Goal: Information Seeking & Learning: Learn about a topic

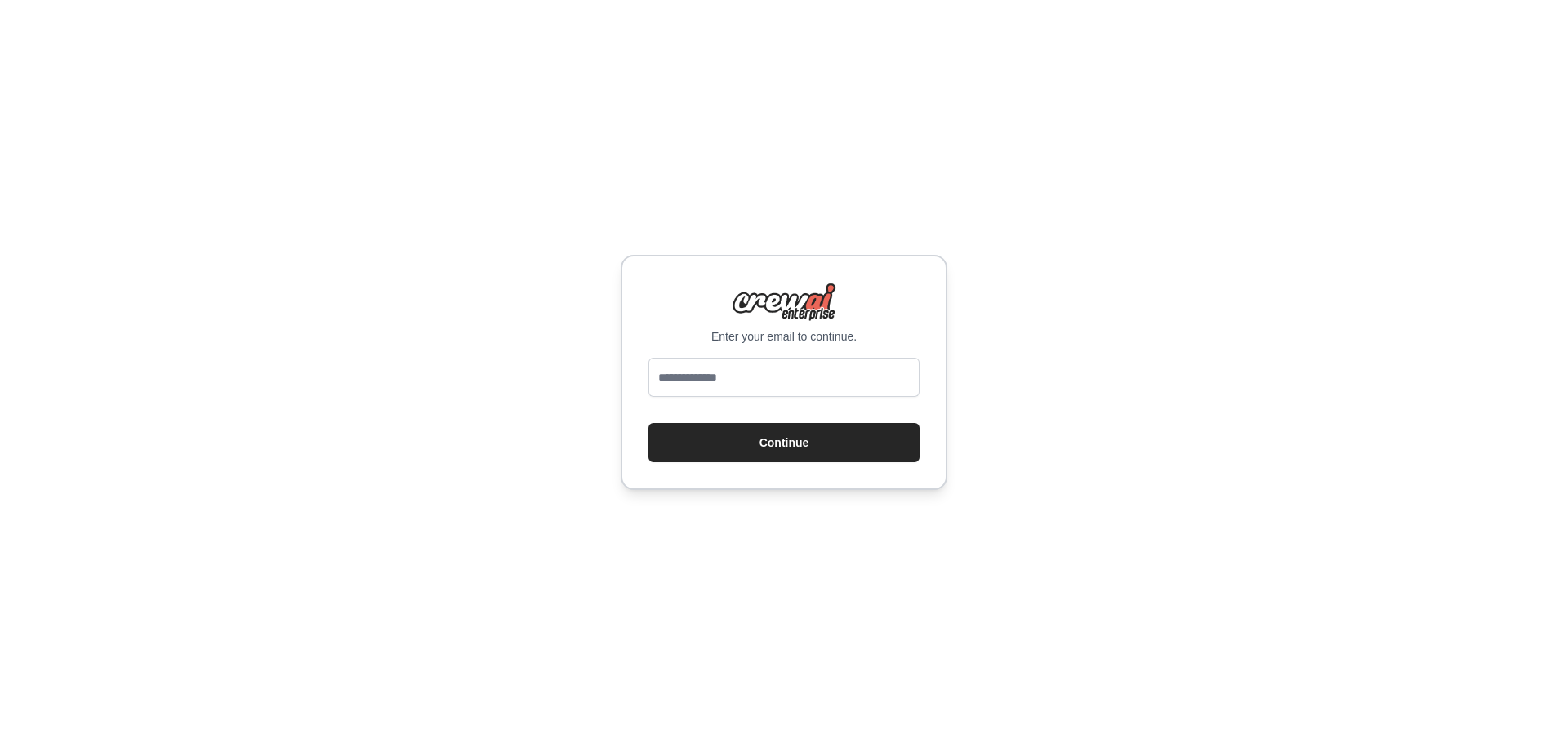
type input "**********"
click at [820, 434] on button "Continue" at bounding box center [784, 443] width 271 height 39
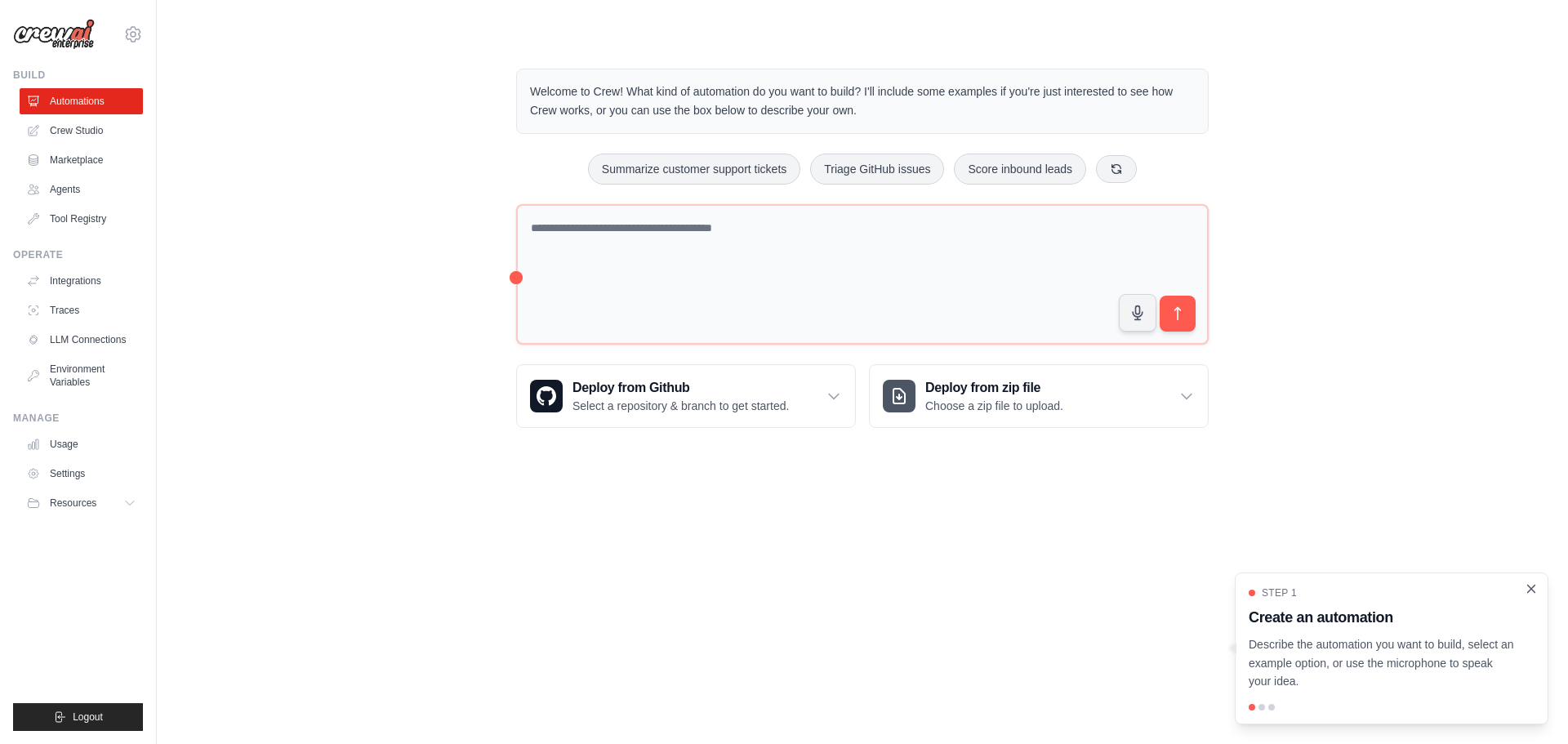
click at [1529, 588] on icon "Close walkthrough" at bounding box center [1531, 588] width 15 height 15
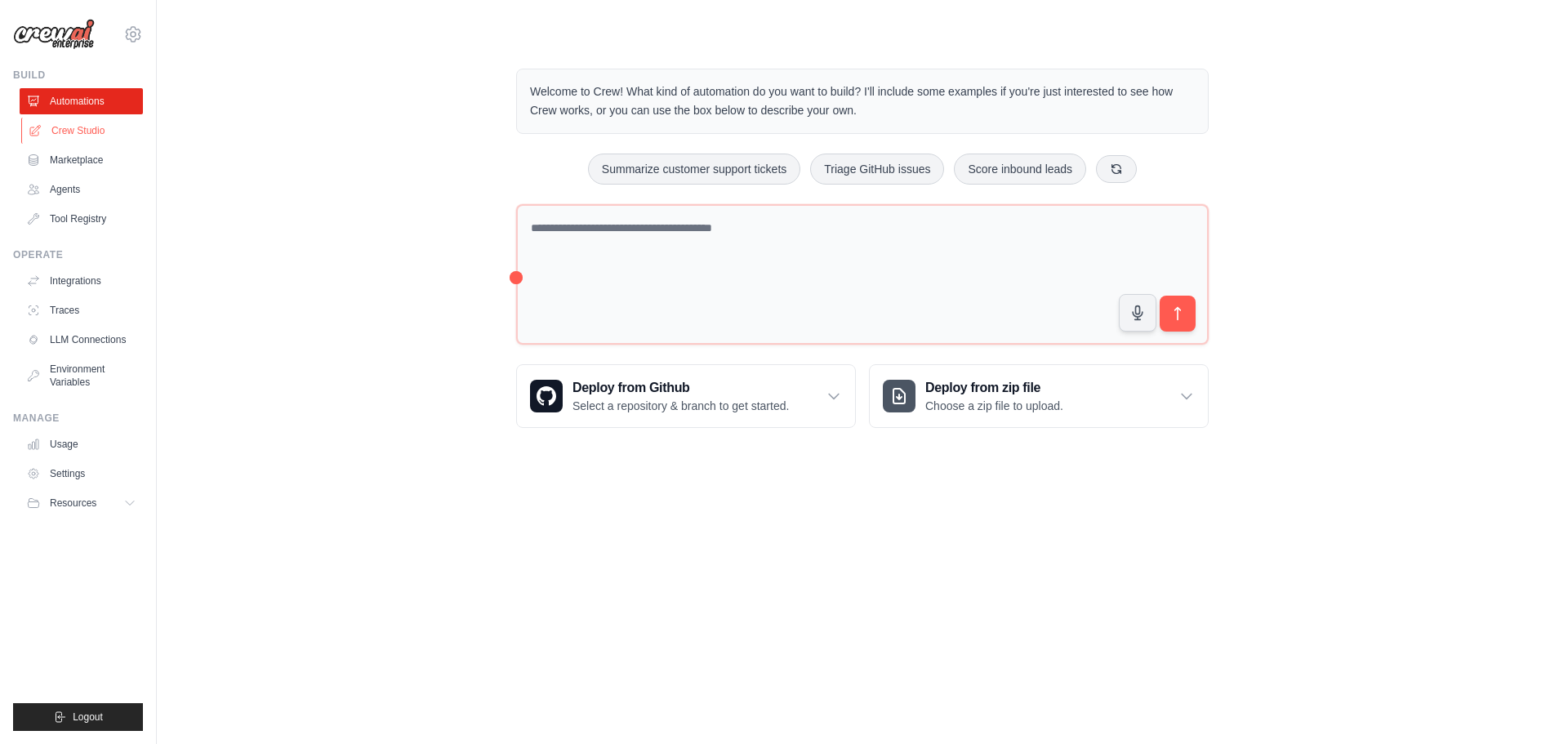
click at [57, 128] on link "Crew Studio" at bounding box center [82, 130] width 123 height 26
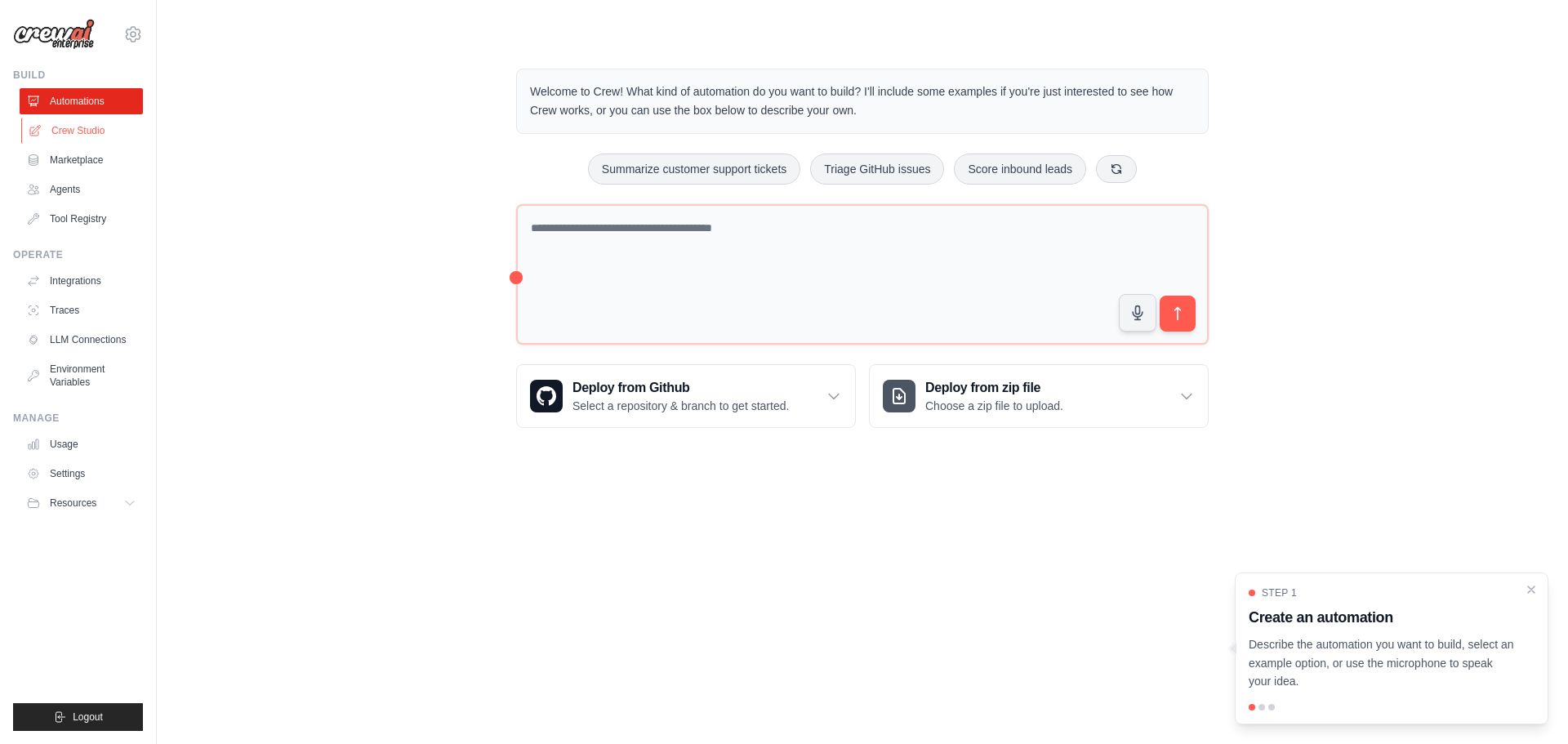
click at [86, 128] on link "Crew Studio" at bounding box center [82, 130] width 123 height 26
click at [1537, 586] on icon "Close walkthrough" at bounding box center [1531, 588] width 15 height 15
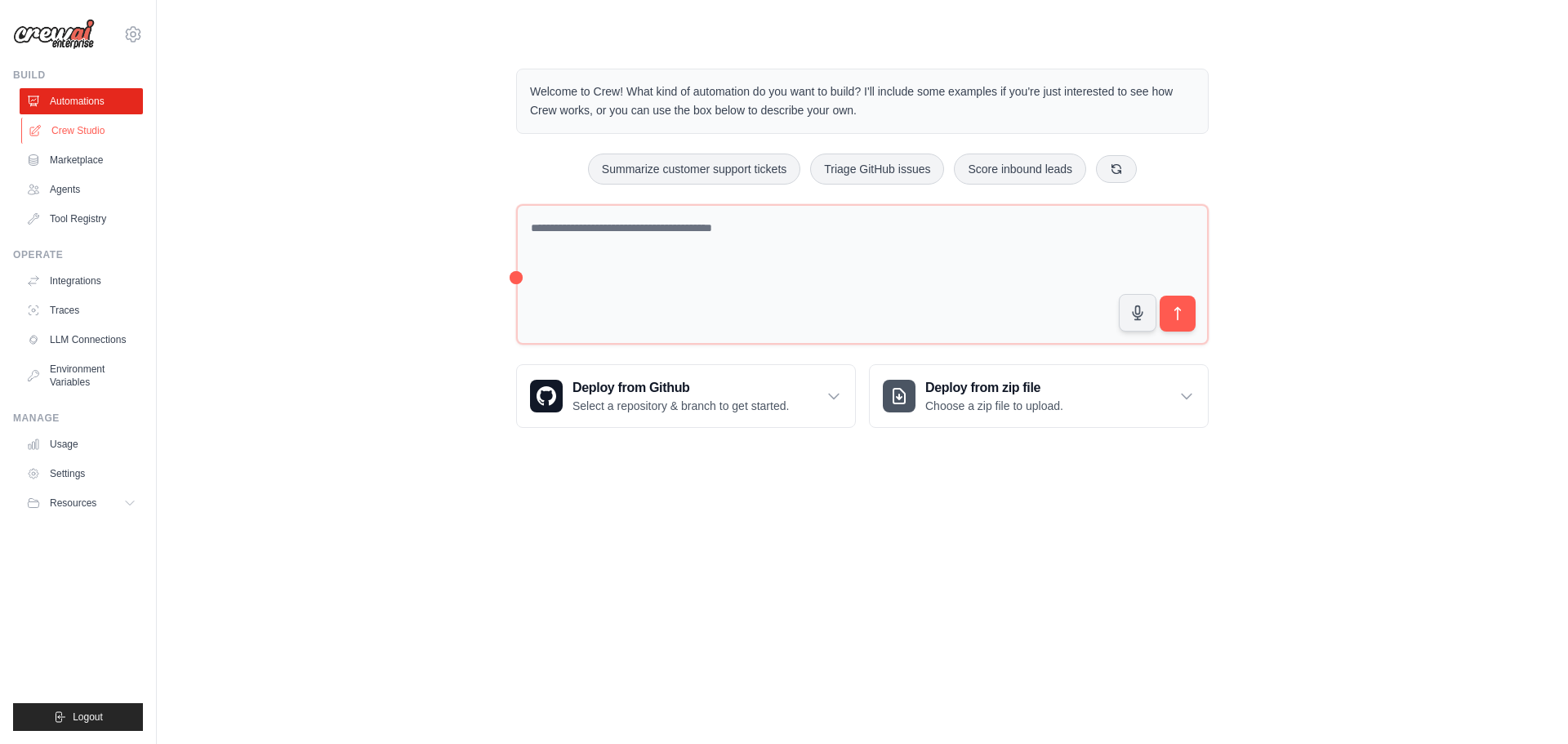
click at [65, 130] on link "Crew Studio" at bounding box center [82, 130] width 123 height 26
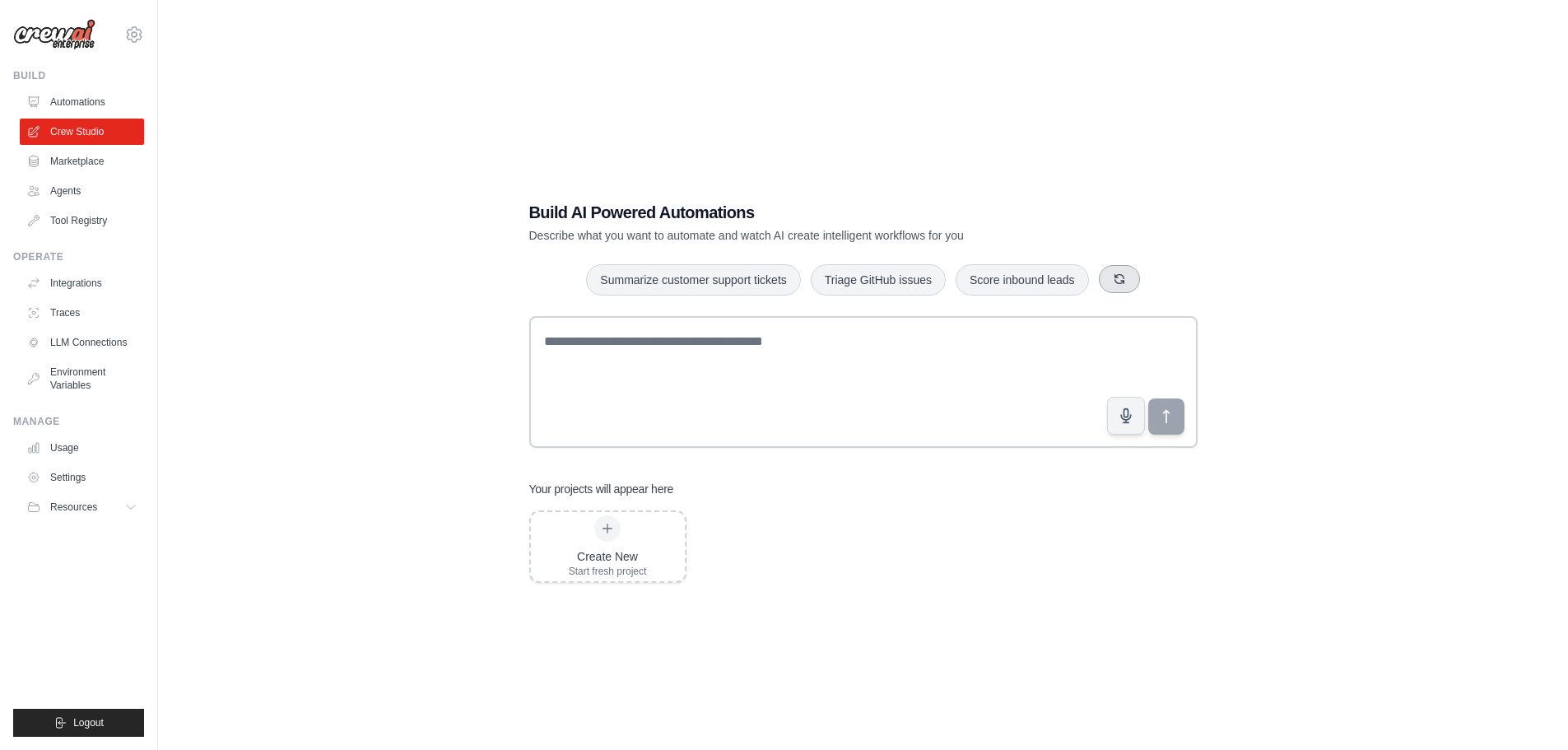
click at [1120, 280] on icon "button" at bounding box center [1119, 278] width 13 height 13
click at [1120, 280] on icon "button" at bounding box center [1114, 278] width 13 height 13
click at [1120, 280] on icon "button" at bounding box center [1119, 278] width 13 height 13
click at [1120, 280] on button "button" at bounding box center [1106, 278] width 41 height 28
click at [91, 158] on link "Marketplace" at bounding box center [83, 161] width 124 height 26
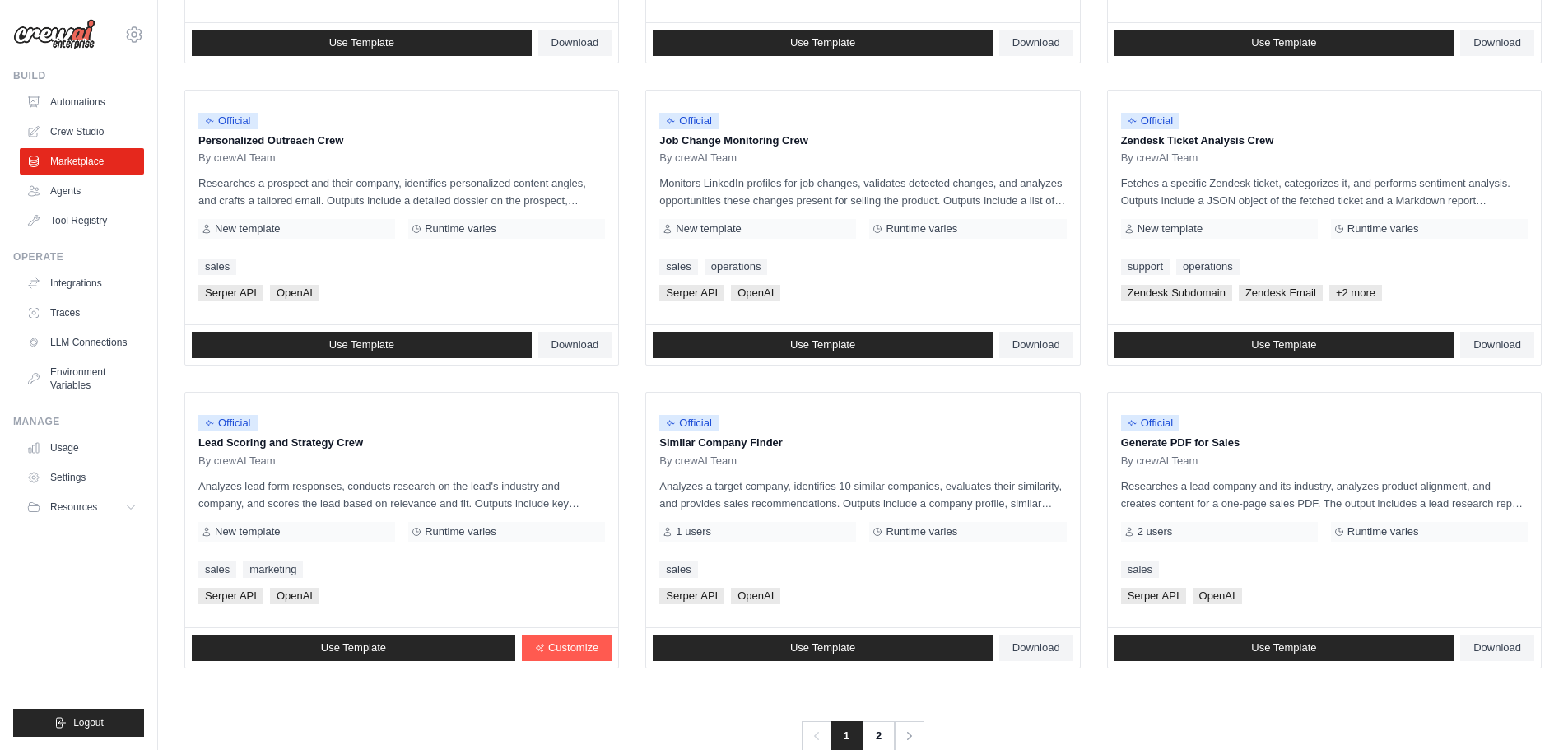
scroll to position [775, 0]
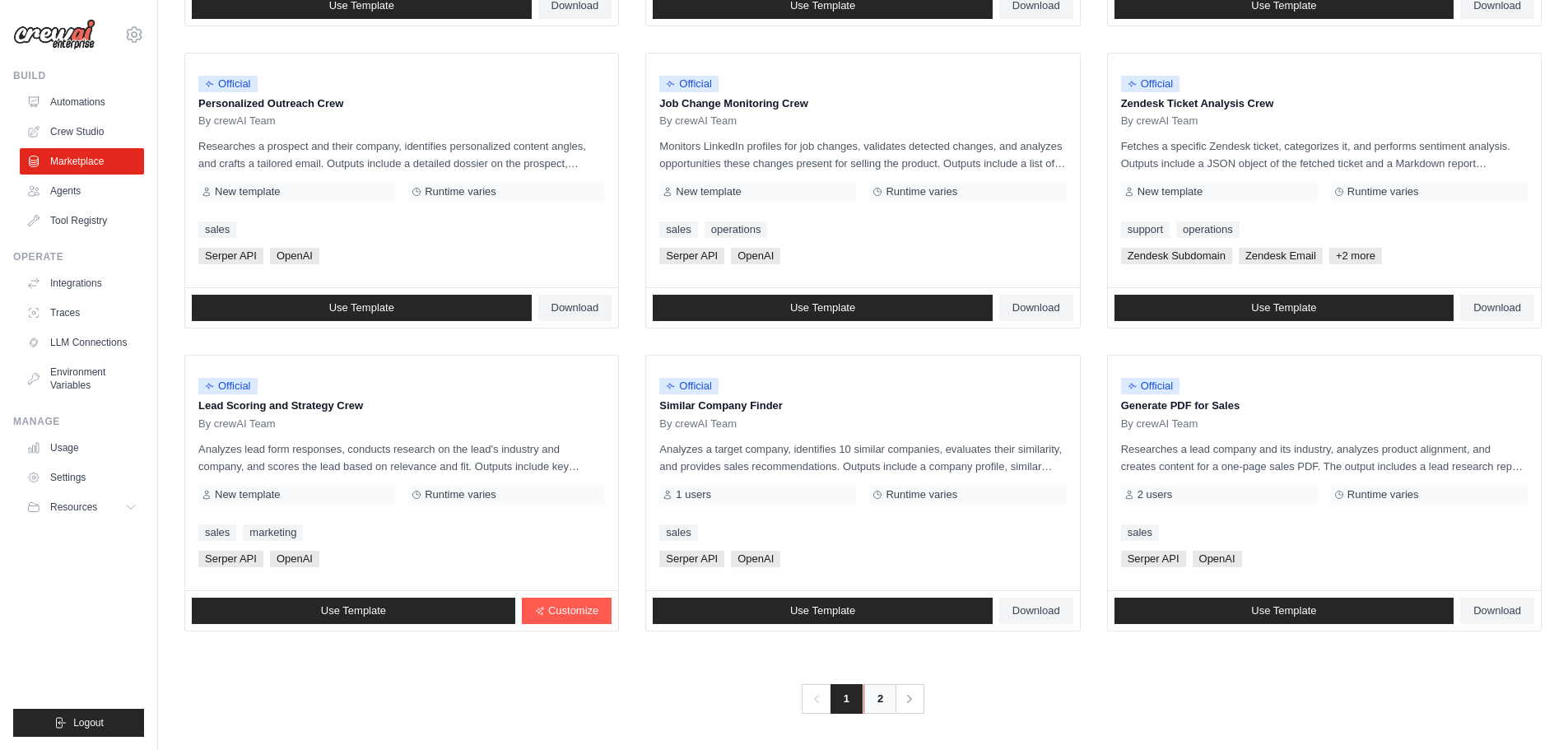
click at [890, 708] on link "2" at bounding box center [880, 698] width 33 height 29
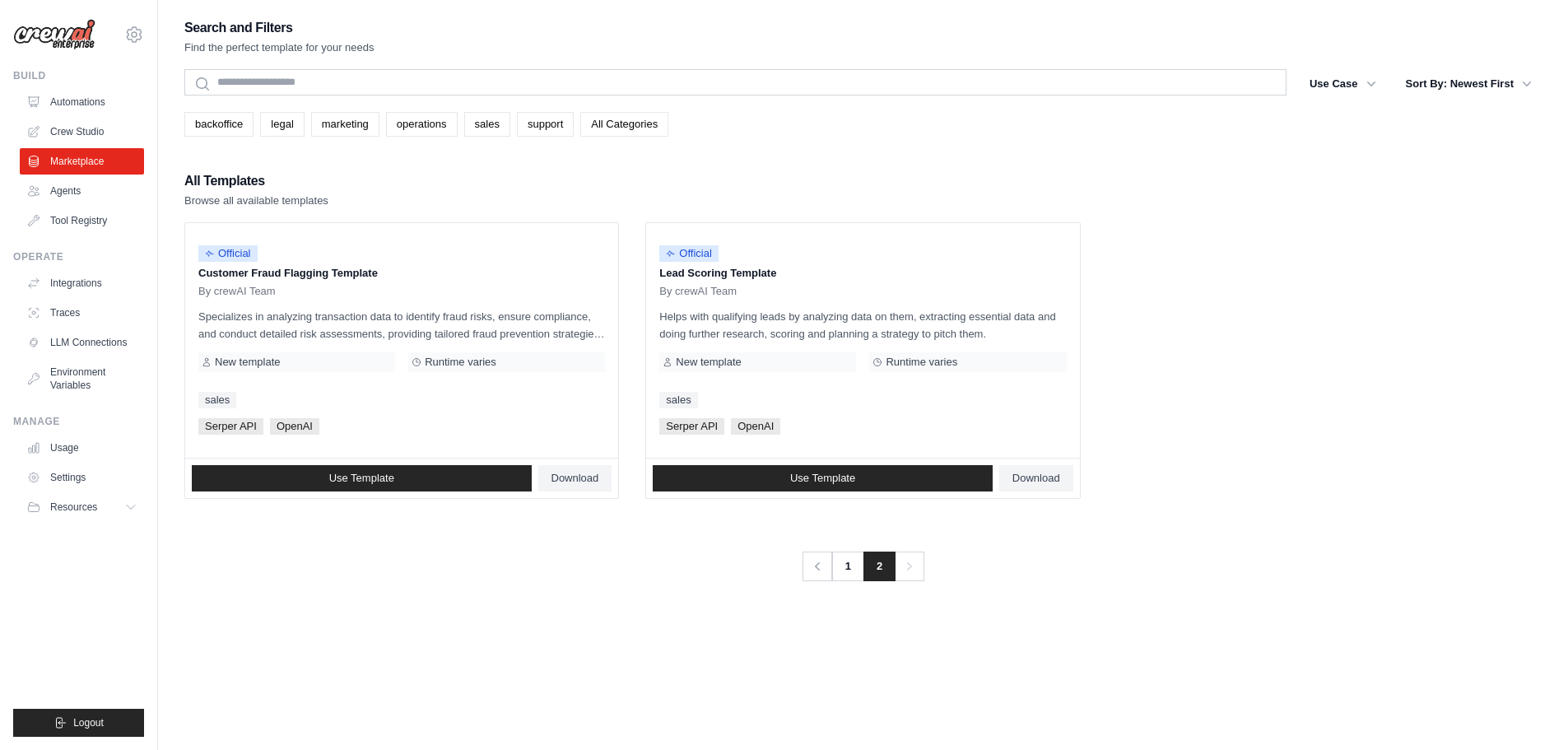
click at [605, 130] on link "All Categories" at bounding box center [624, 124] width 88 height 24
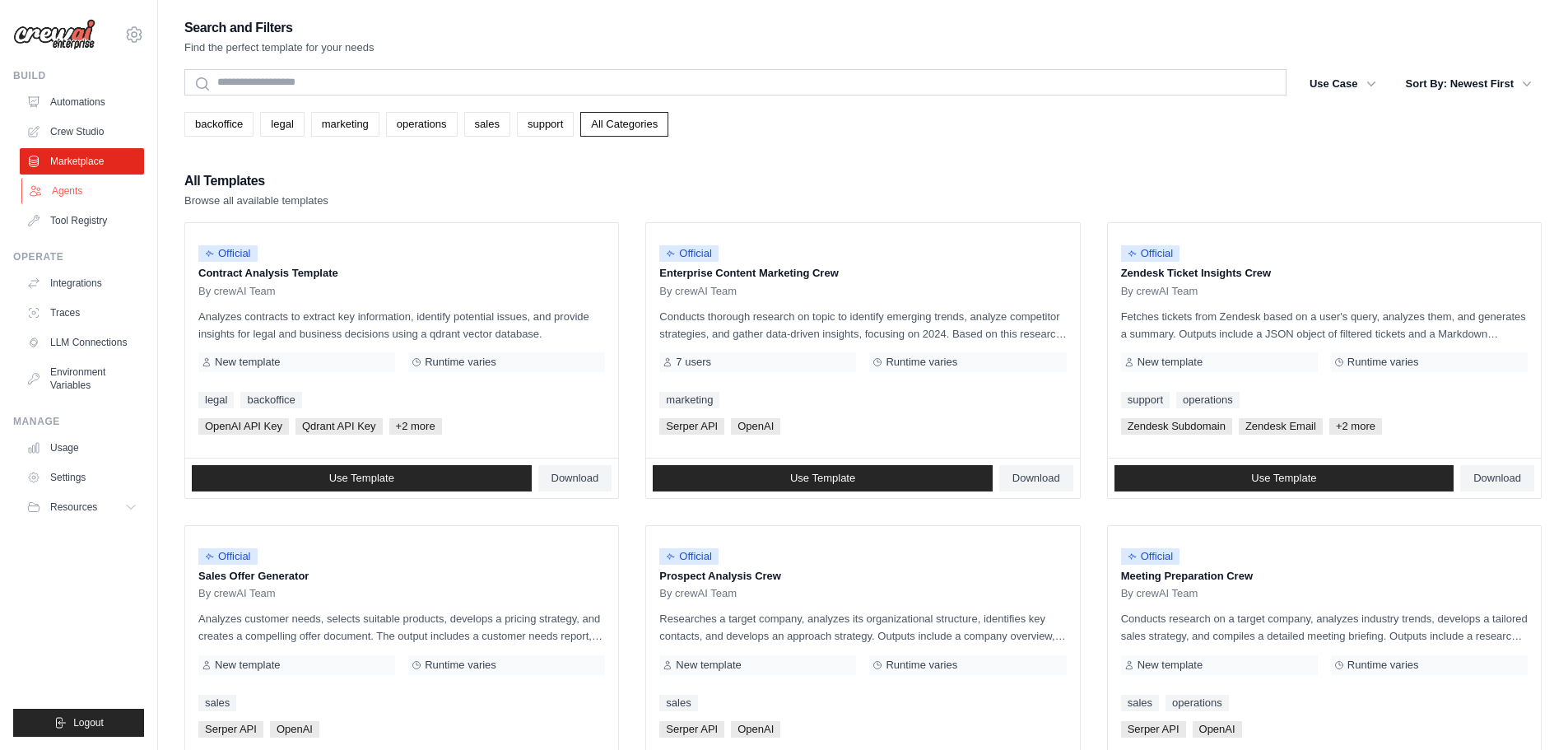
click at [93, 188] on link "Agents" at bounding box center [83, 190] width 124 height 26
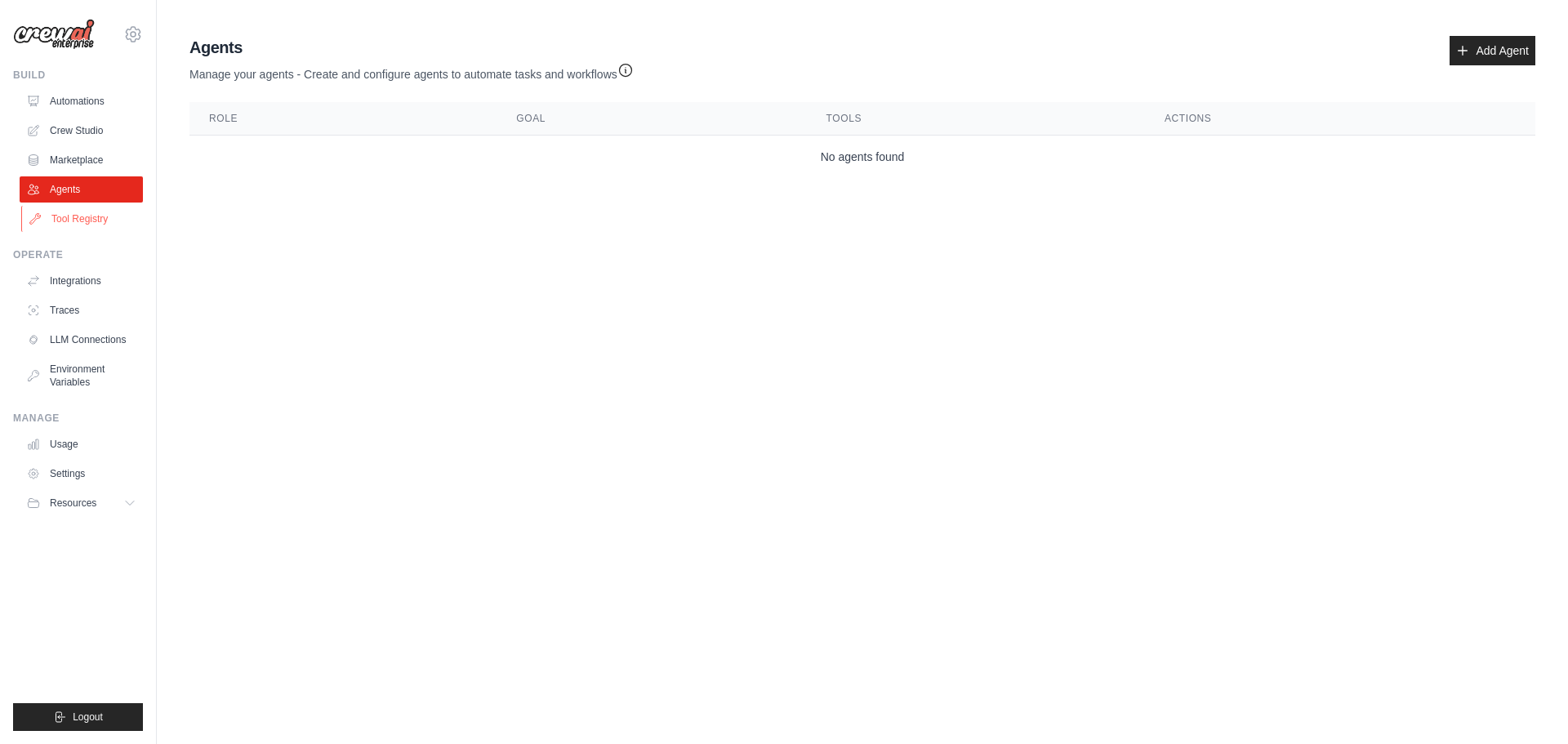
click at [104, 217] on link "Tool Registry" at bounding box center [82, 218] width 123 height 26
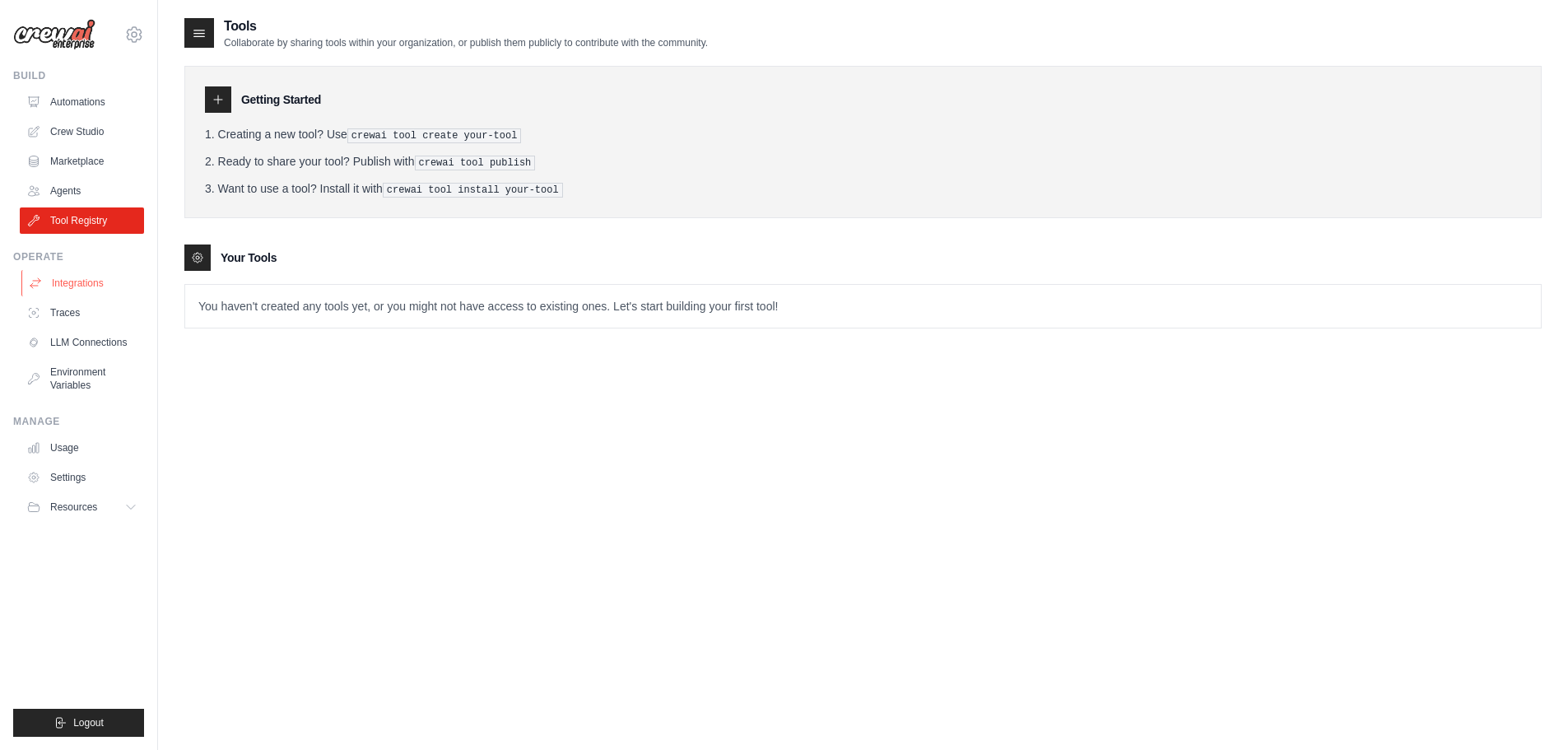
click at [113, 280] on link "Integrations" at bounding box center [83, 282] width 124 height 26
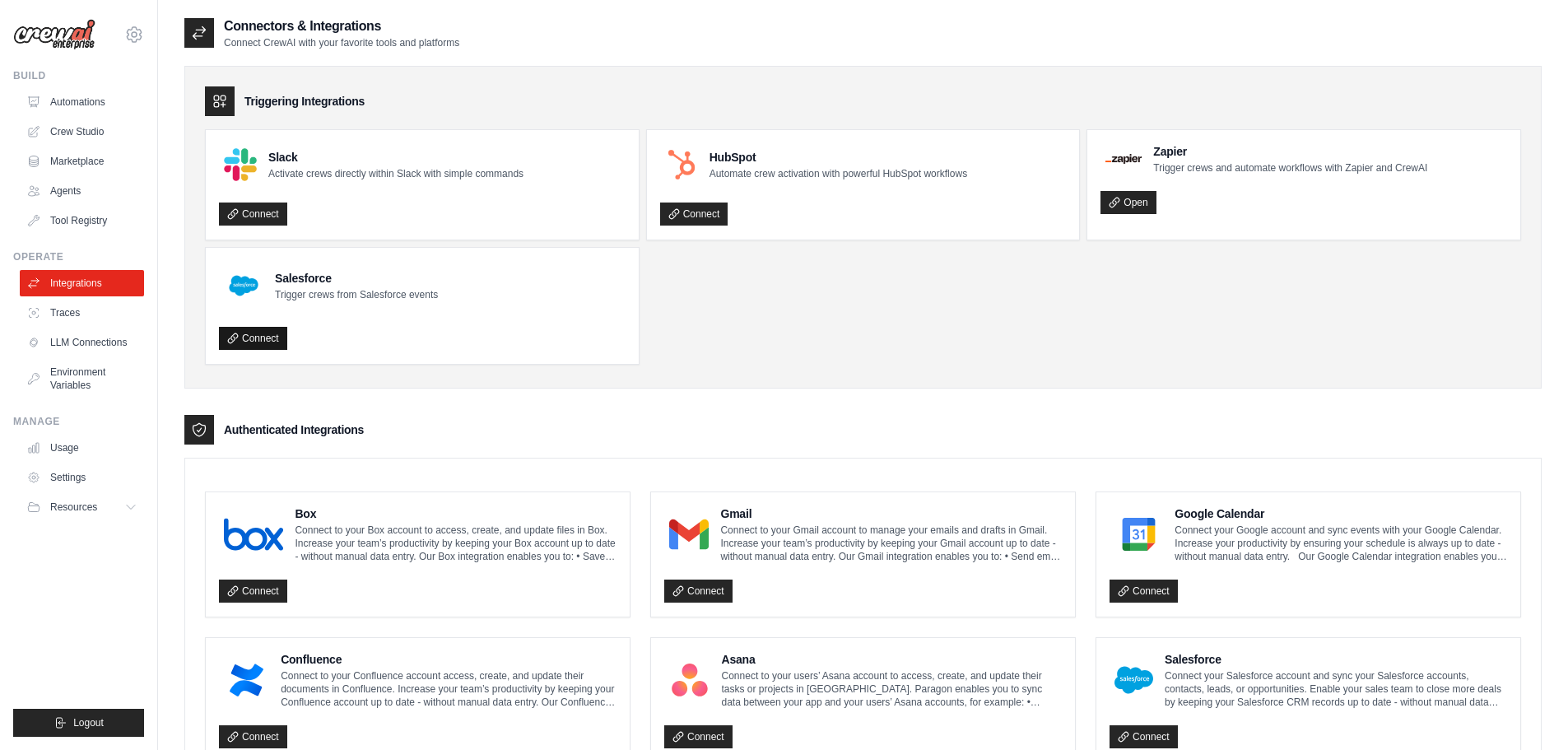
click at [267, 333] on link "Connect" at bounding box center [253, 339] width 68 height 23
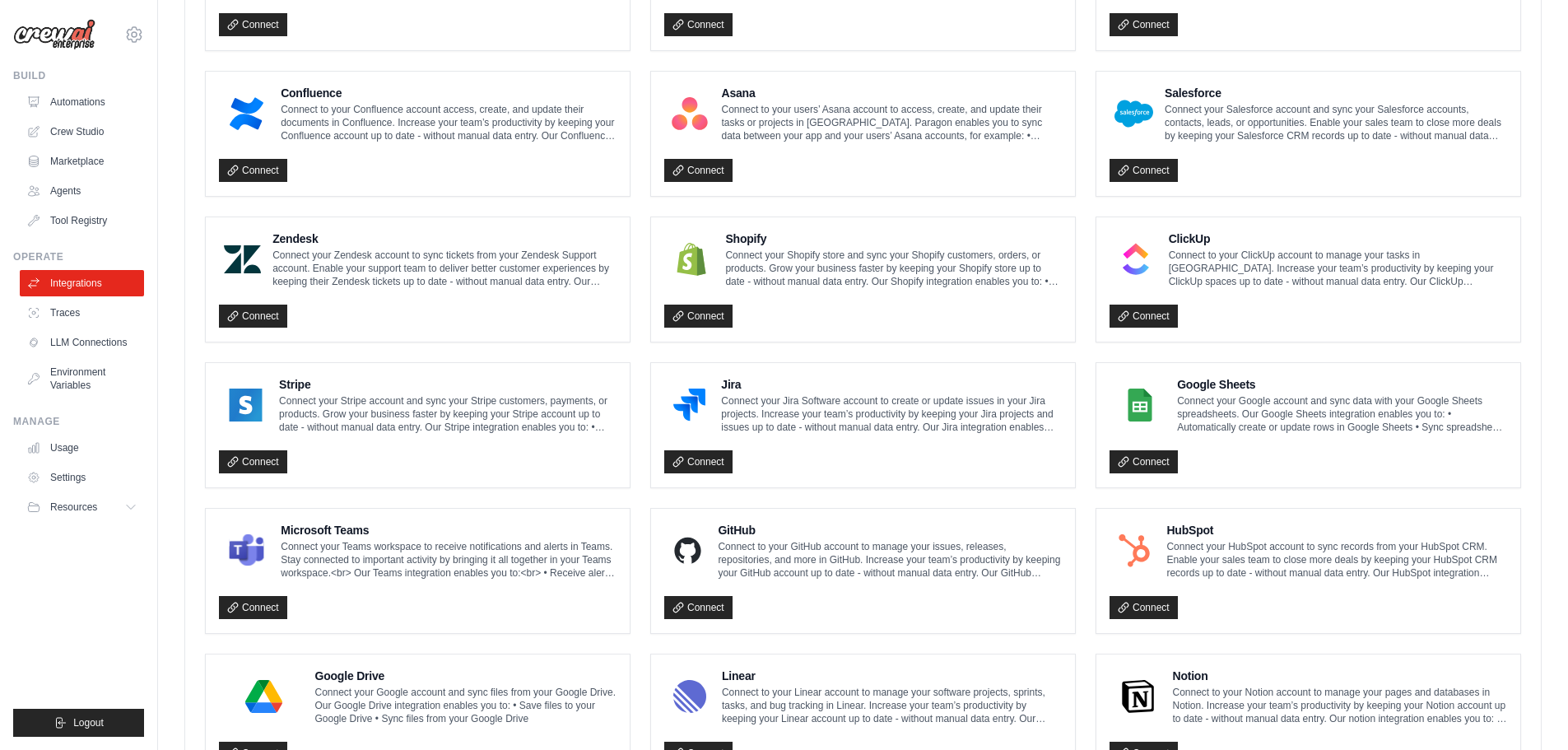
scroll to position [788, 0]
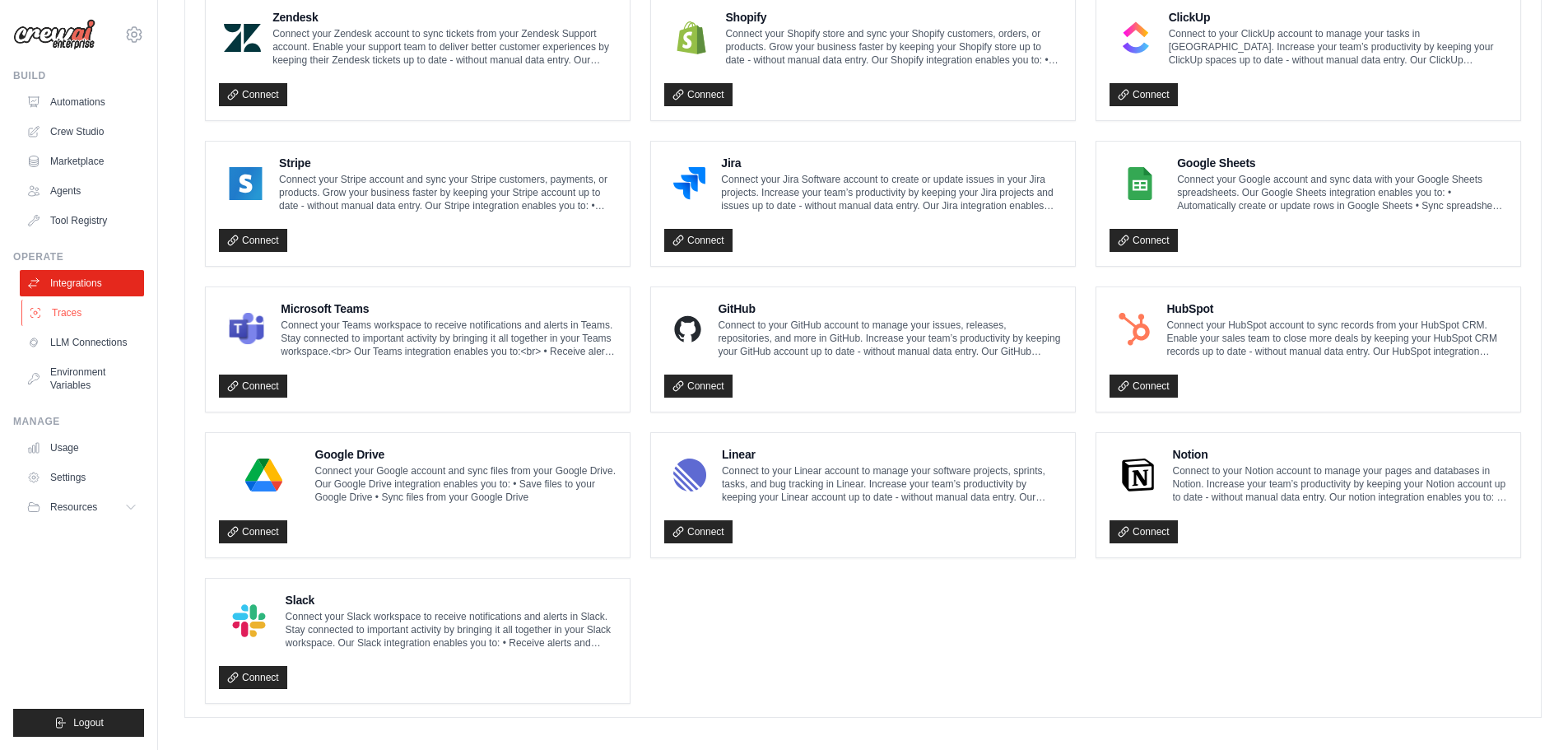
click at [99, 307] on link "Traces" at bounding box center [83, 312] width 124 height 26
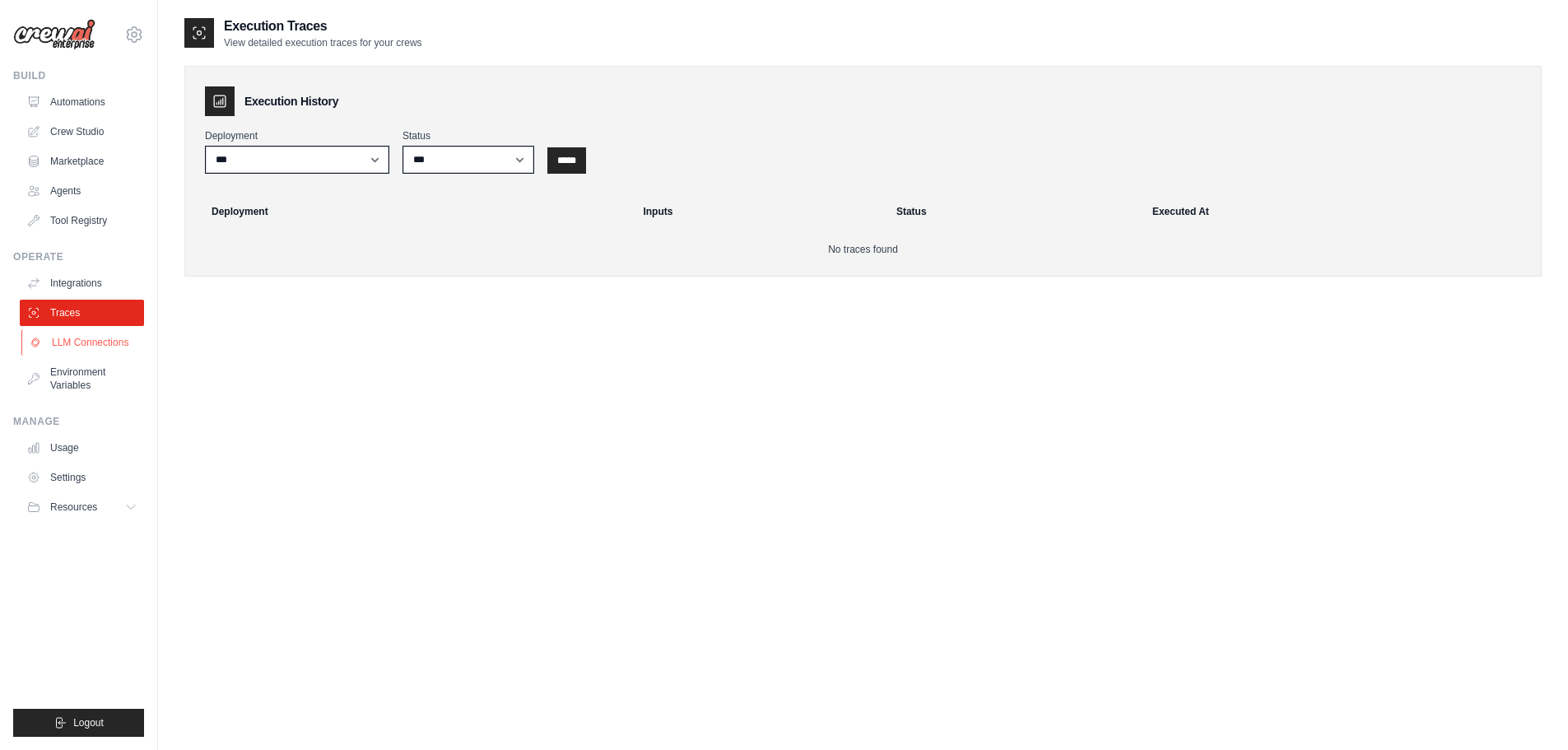
click at [98, 354] on link "LLM Connections" at bounding box center [83, 342] width 124 height 26
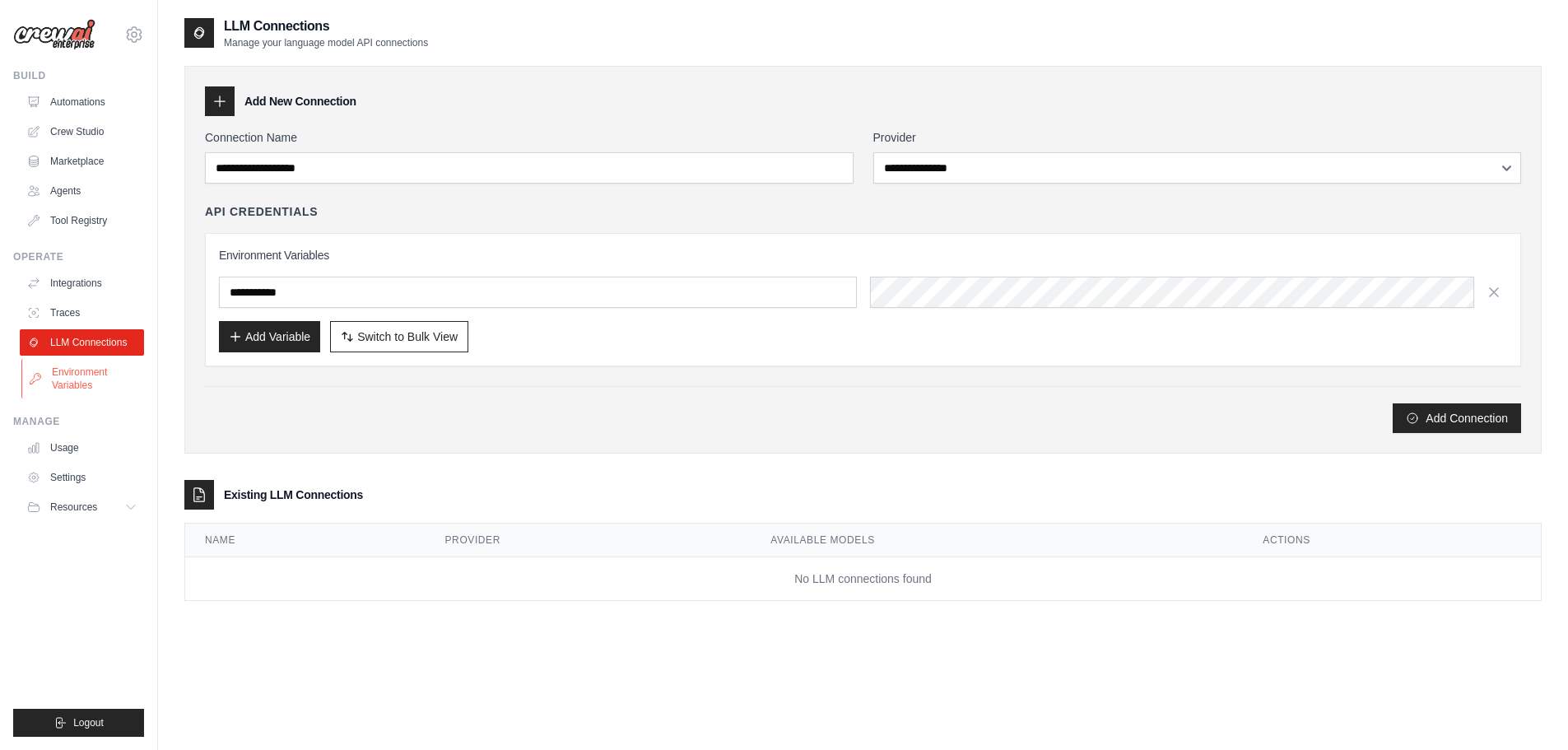
click at [98, 384] on link "Environment Variables" at bounding box center [83, 378] width 124 height 39
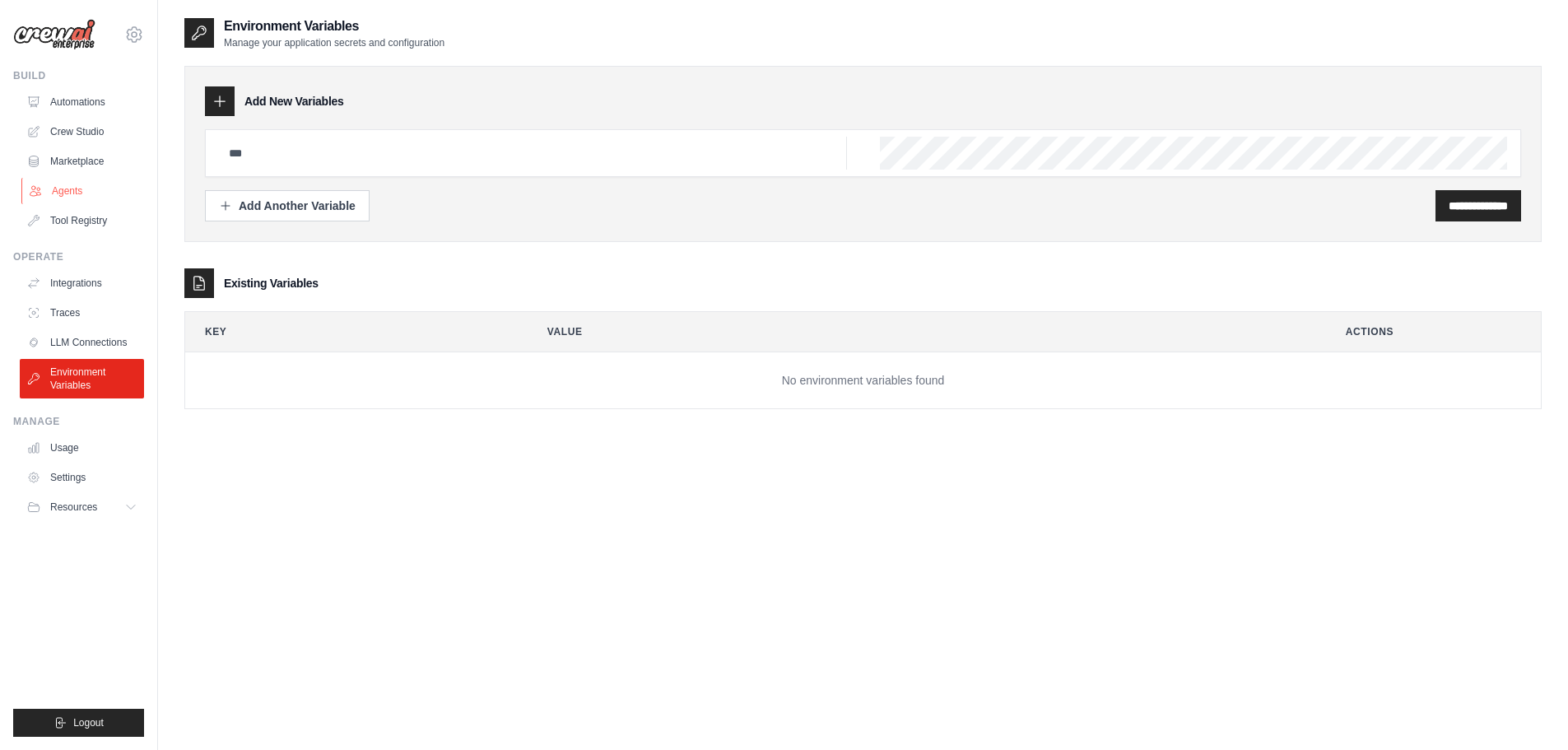
click at [81, 192] on link "Agents" at bounding box center [83, 190] width 124 height 26
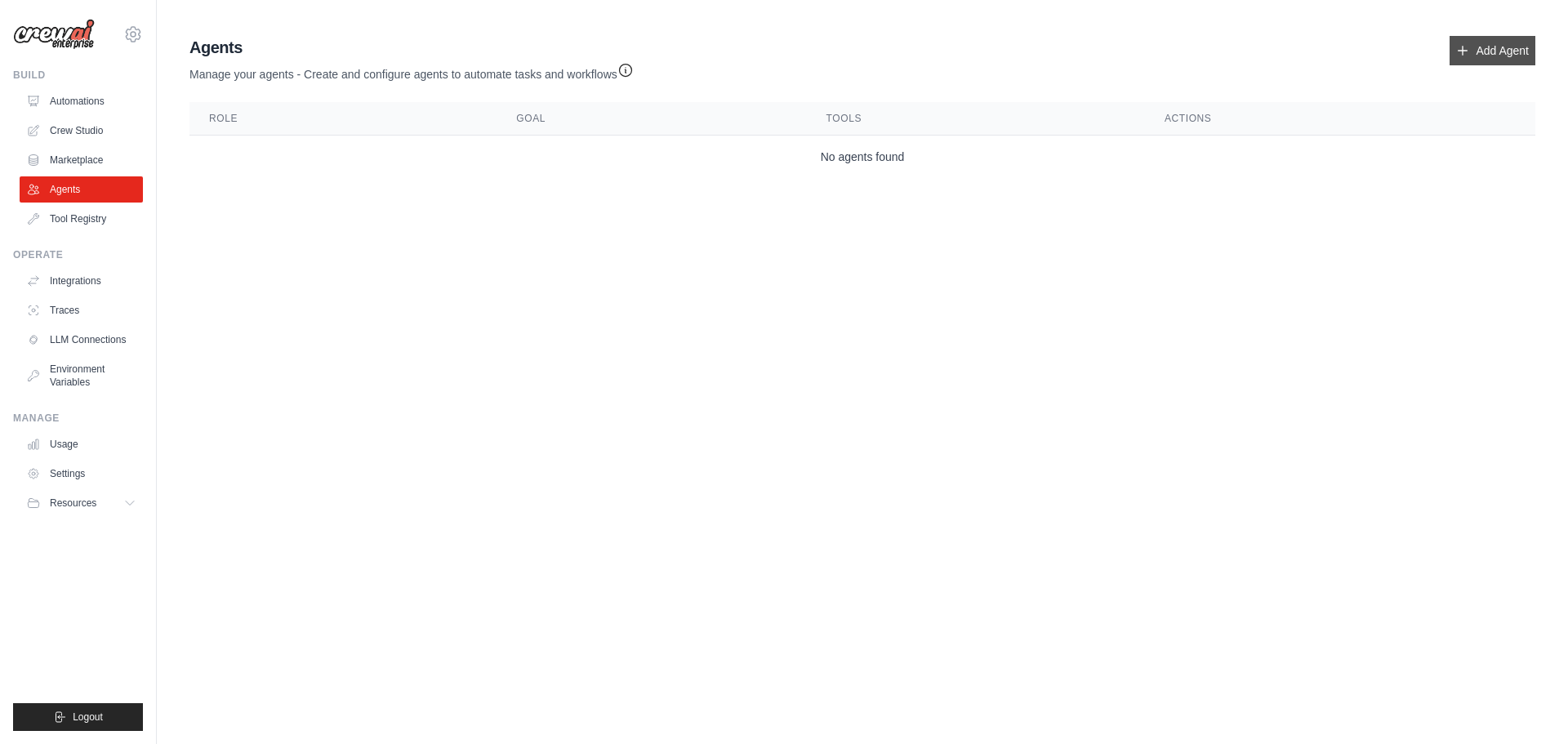
click at [1496, 55] on link "Add Agent" at bounding box center [1492, 50] width 86 height 29
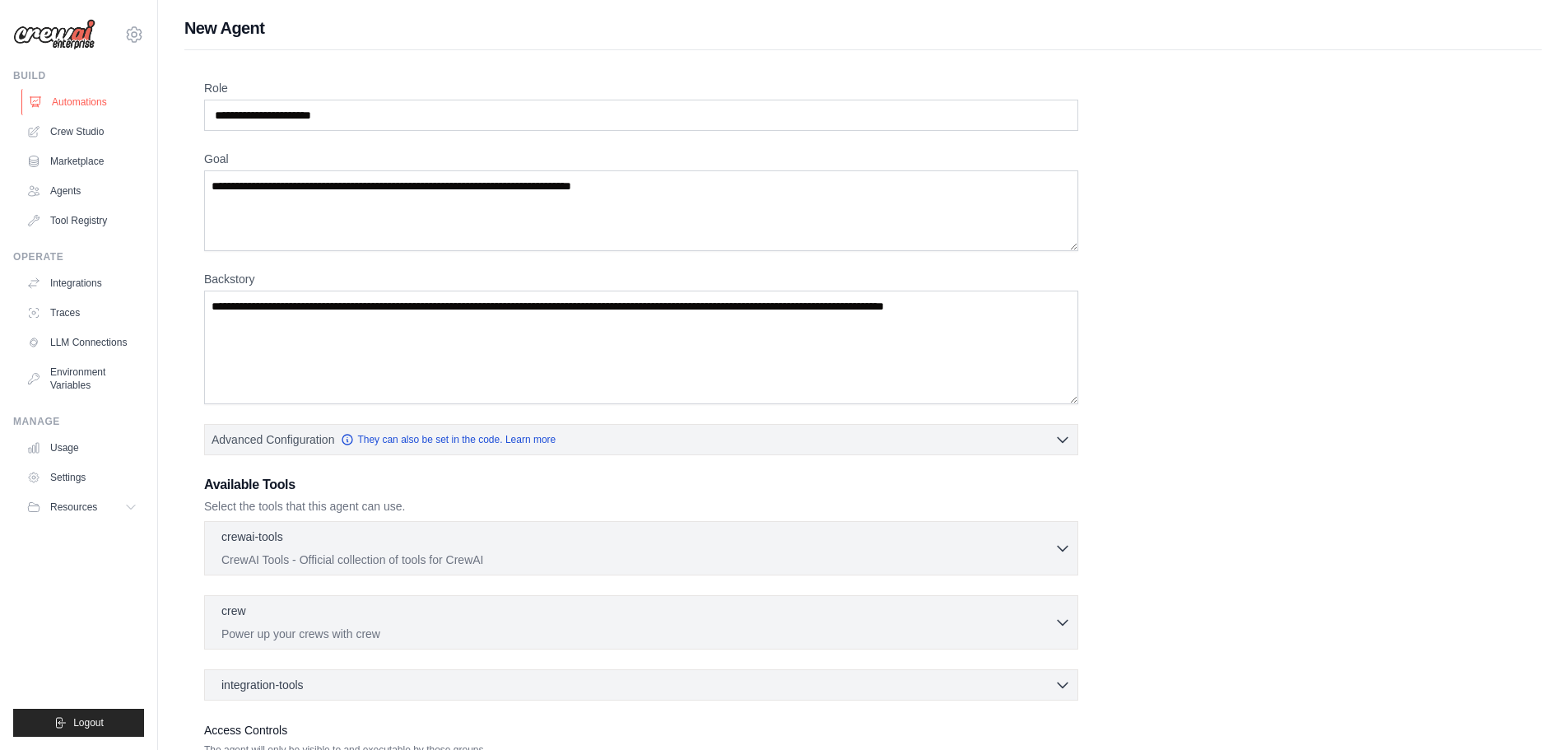
scroll to position [49, 0]
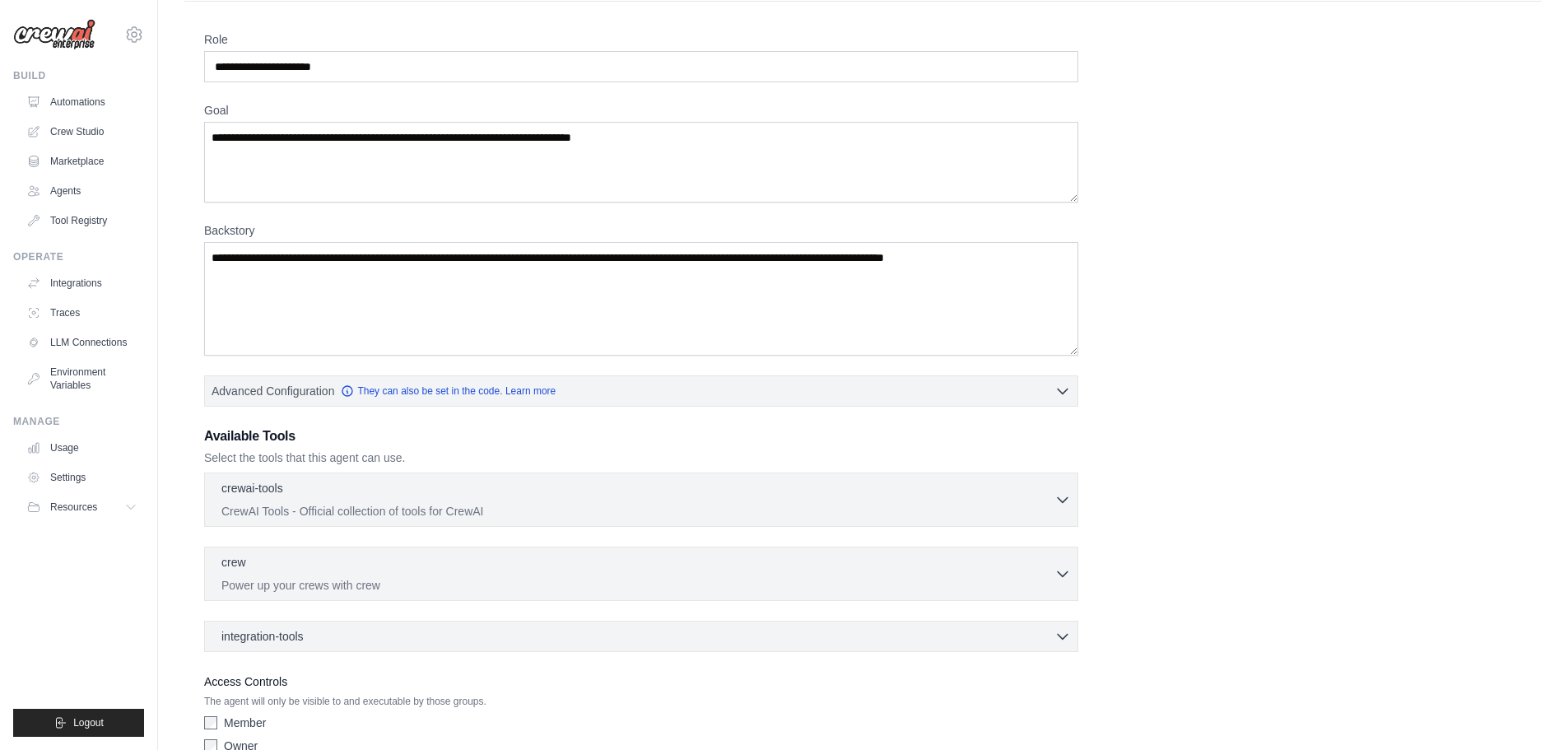
click at [79, 31] on img at bounding box center [54, 34] width 82 height 31
click at [130, 34] on icon at bounding box center [134, 34] width 20 height 20
click at [33, 29] on img at bounding box center [54, 34] width 82 height 31
click at [107, 505] on button "Resources" at bounding box center [83, 507] width 124 height 26
click at [106, 534] on span "Documentation" at bounding box center [92, 534] width 66 height 13
